Goal: Information Seeking & Learning: Understand process/instructions

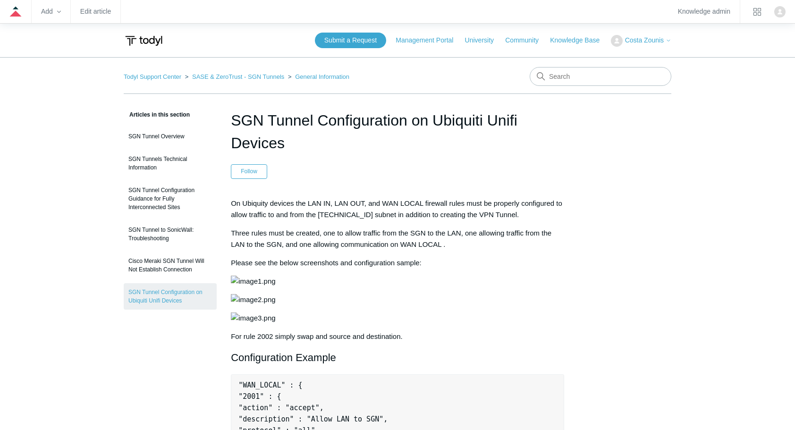
click at [335, 240] on span "Three rules must be created, one to allow traffic from the SGN to the LAN, one …" at bounding box center [391, 238] width 321 height 19
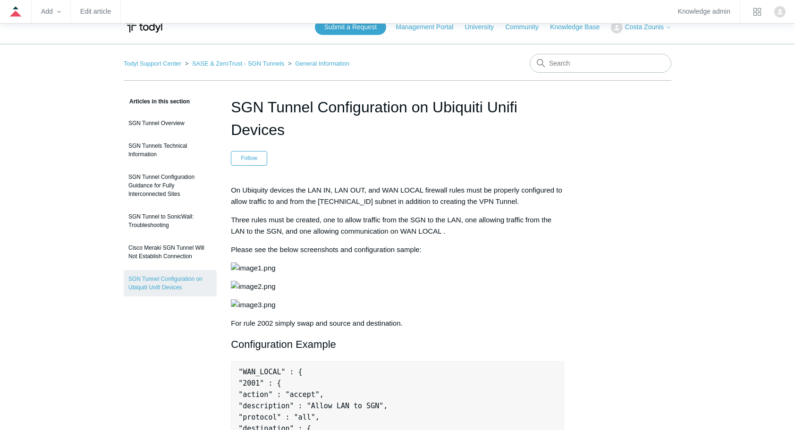
scroll to position [19, 0]
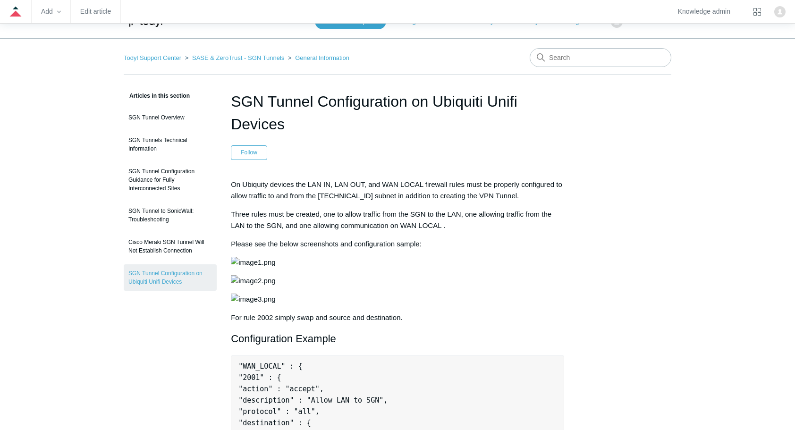
click at [558, 63] on input "Search" at bounding box center [601, 57] width 142 height 19
click at [548, 67] on nav "Todyl Support Center SASE & ZeroTrust - SGN Tunnels General Information" at bounding box center [398, 61] width 548 height 27
click at [550, 60] on input "Search" at bounding box center [601, 57] width 142 height 19
type input "SGN to SGN"
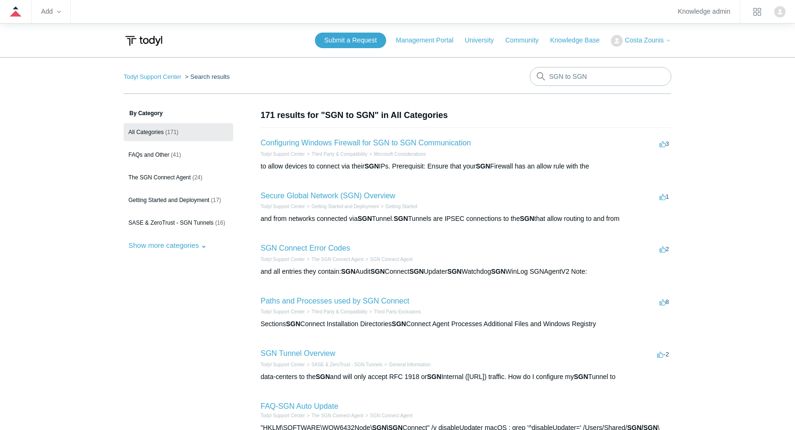
click at [134, 298] on aside "By Category All Categories (171) FAQs and Other (41) The SGN Connect Agent (24)…" at bounding box center [179, 385] width 110 height 553
click at [408, 145] on link "Configuring Windows Firewall for SGN to SGN Communication" at bounding box center [366, 143] width 210 height 8
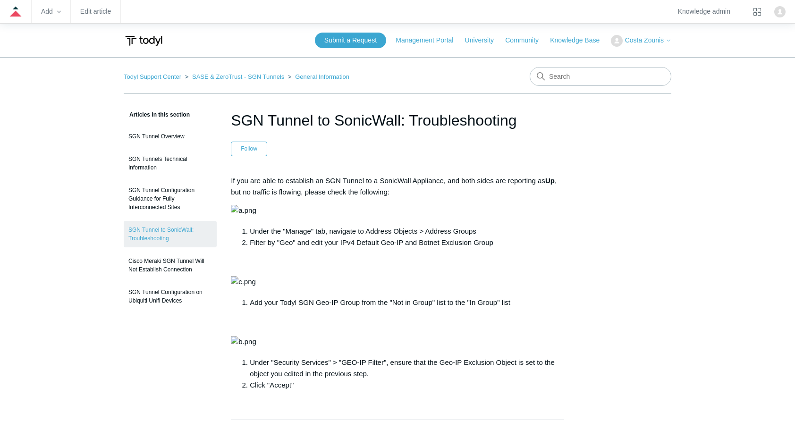
click at [326, 140] on header "SGN Tunnel to SonicWall: Troubleshooting Follow Not yet followed by anyone" at bounding box center [397, 132] width 333 height 47
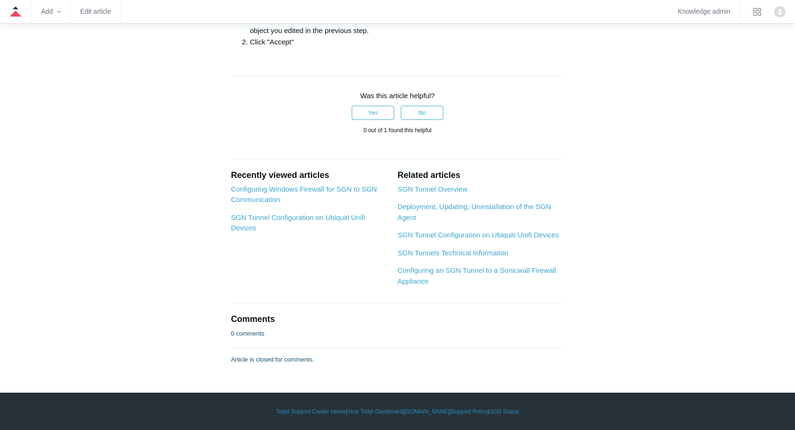
scroll to position [378, 0]
drag, startPoint x: 597, startPoint y: 329, endPoint x: 596, endPoint y: 359, distance: 29.3
drag, startPoint x: 596, startPoint y: 359, endPoint x: 561, endPoint y: 359, distance: 34.5
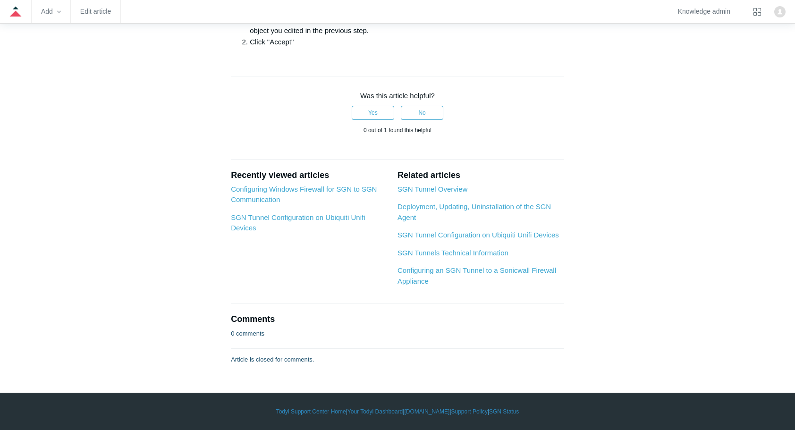
scroll to position [736, 0]
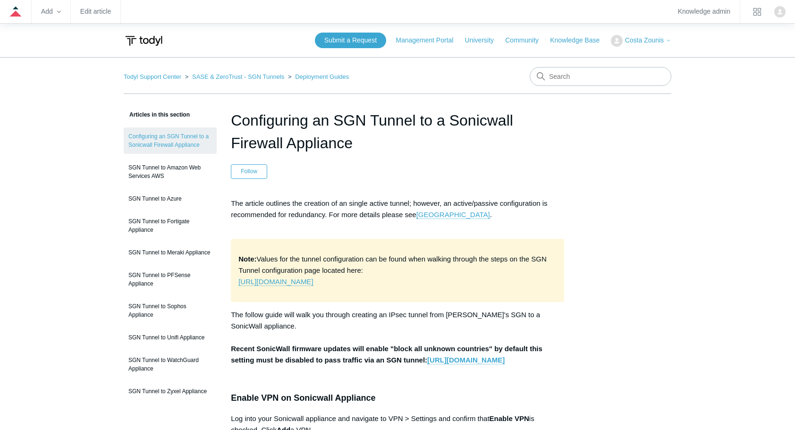
click at [333, 158] on header "Configuring an SGN Tunnel to a Sonicwall Firewall Appliance Follow Not yet foll…" at bounding box center [397, 144] width 333 height 70
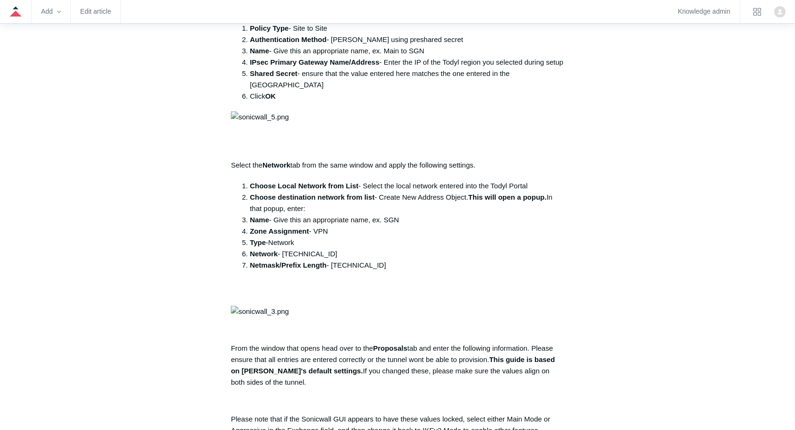
scroll to position [527, 0]
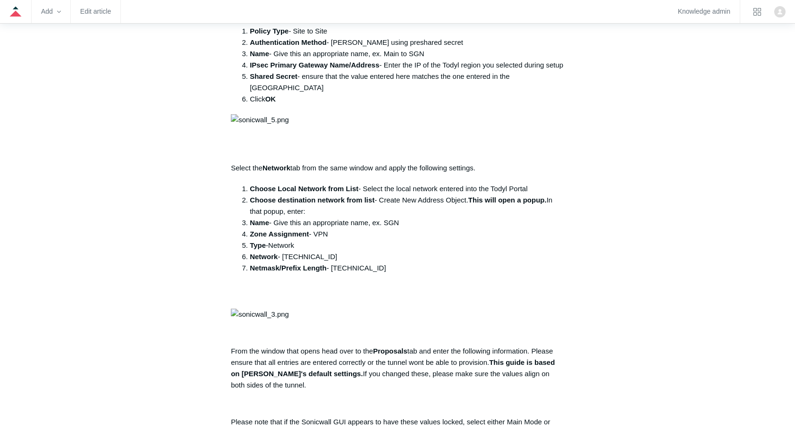
click at [357, 193] on div "The article outlines the creation of an single active tunnel; however, an activ…" at bounding box center [397, 378] width 333 height 1414
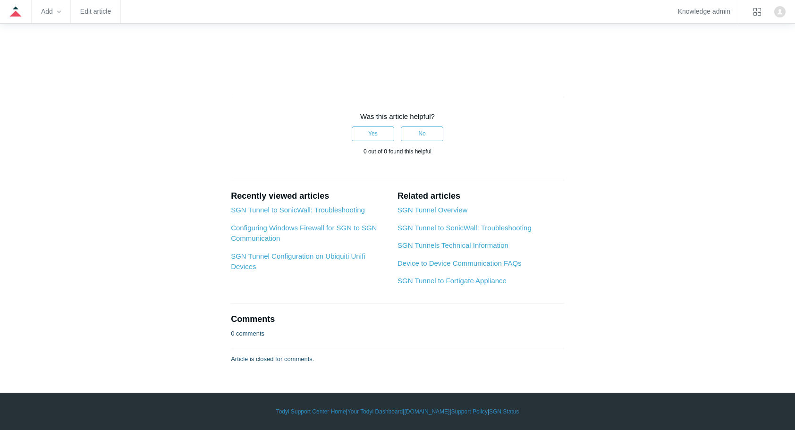
scroll to position [2585, 0]
